Goal: Check status: Check status

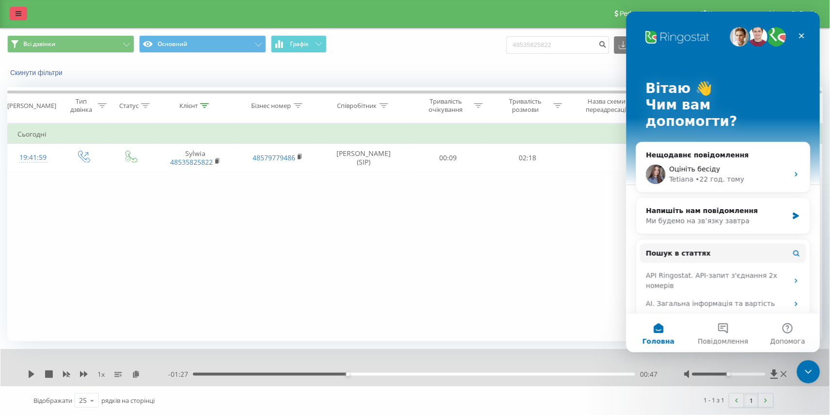
click at [16, 20] on link at bounding box center [18, 14] width 17 height 14
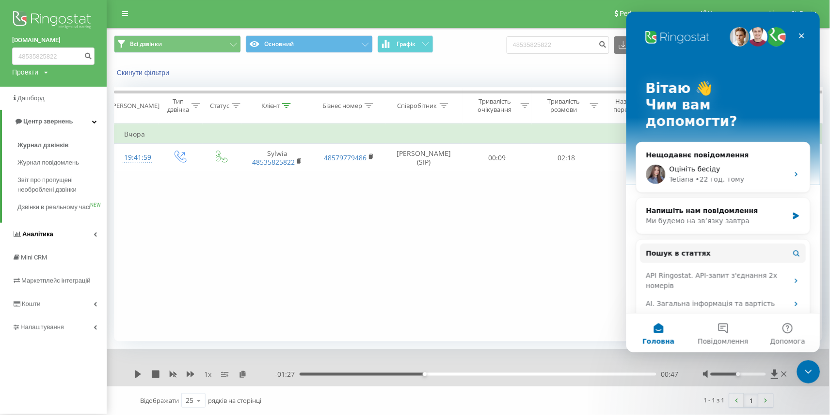
click at [63, 236] on link "Аналiтика" at bounding box center [53, 234] width 107 height 23
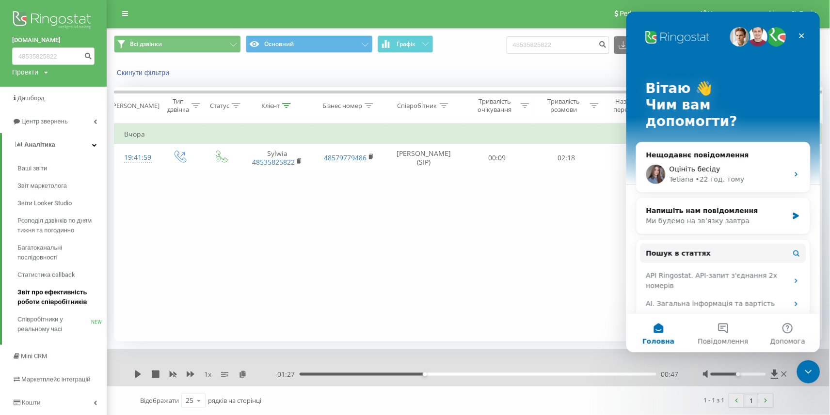
click at [56, 288] on span "Звіт про ефективність роботи співробітників" at bounding box center [59, 297] width 84 height 19
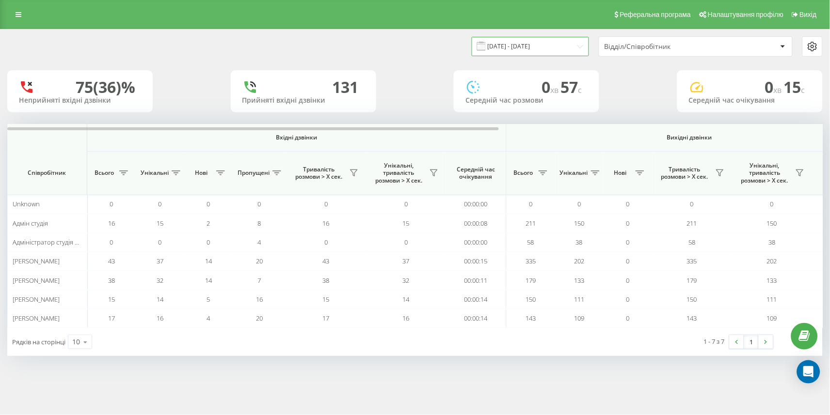
click at [537, 55] on input "[DATE] - [DATE]" at bounding box center [530, 46] width 117 height 19
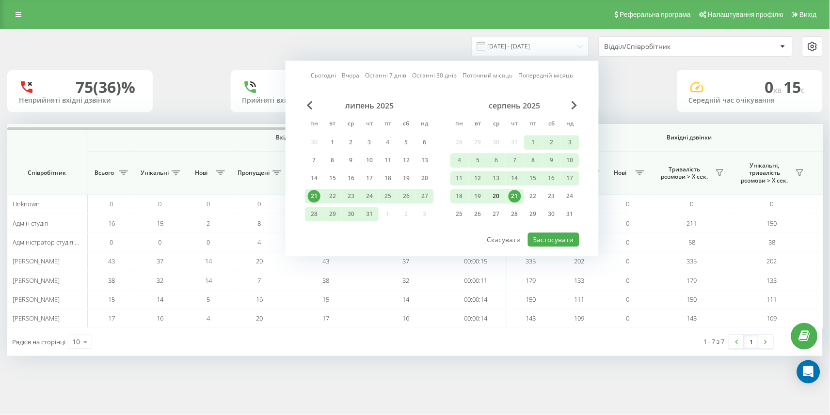
click at [497, 203] on div "20" at bounding box center [496, 196] width 13 height 13
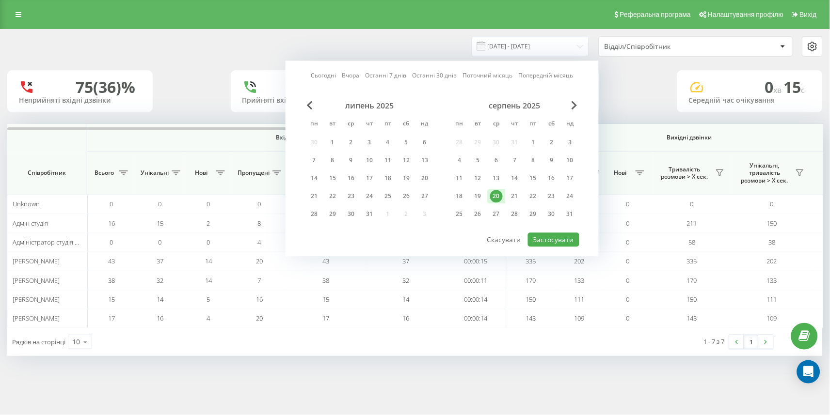
click at [497, 203] on div "20" at bounding box center [496, 196] width 13 height 13
click at [552, 247] on button "Застосувати" at bounding box center [553, 240] width 51 height 14
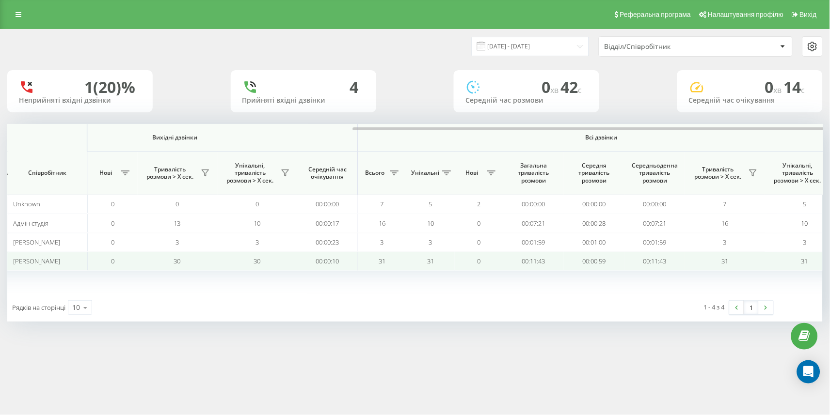
scroll to position [0, 536]
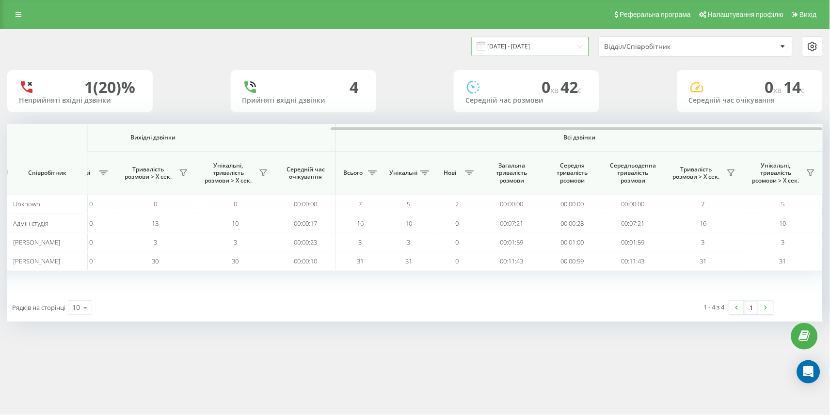
click at [546, 51] on input "[DATE] - [DATE]" at bounding box center [530, 46] width 117 height 19
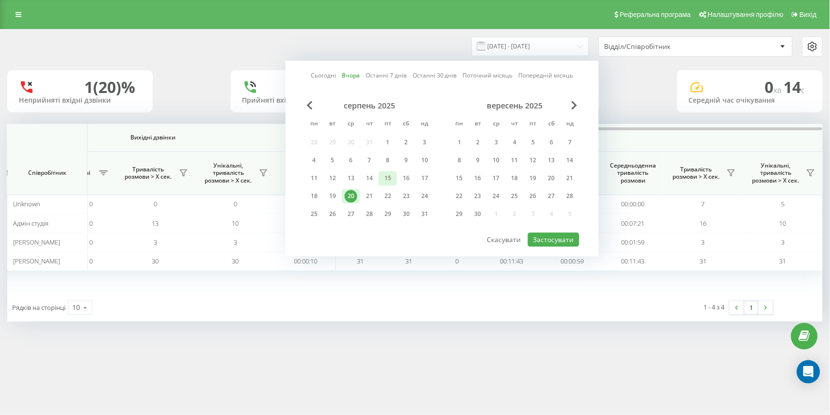
click at [394, 185] on div "15" at bounding box center [387, 179] width 13 height 13
click at [560, 244] on button "Застосувати" at bounding box center [553, 240] width 51 height 14
type input "[DATE] - [DATE]"
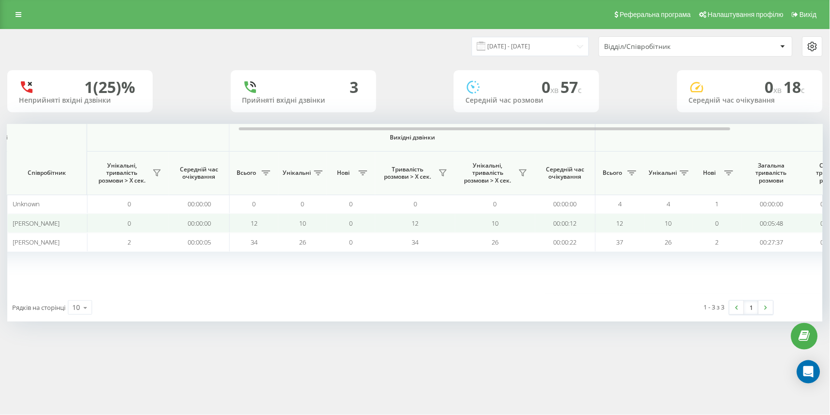
scroll to position [0, 536]
